Goal: Task Accomplishment & Management: Manage account settings

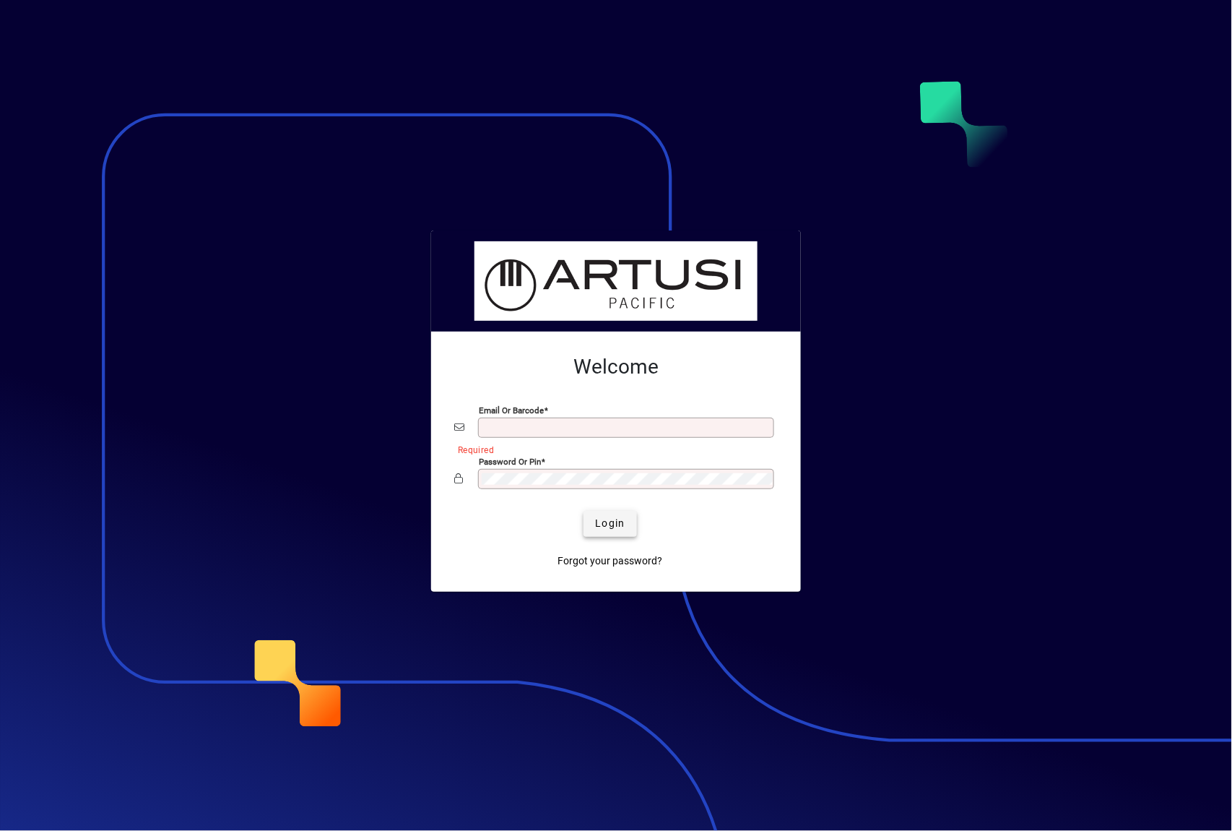
type input "**********"
click at [614, 520] on span "Login" at bounding box center [610, 523] width 30 height 15
